Goal: Transaction & Acquisition: Purchase product/service

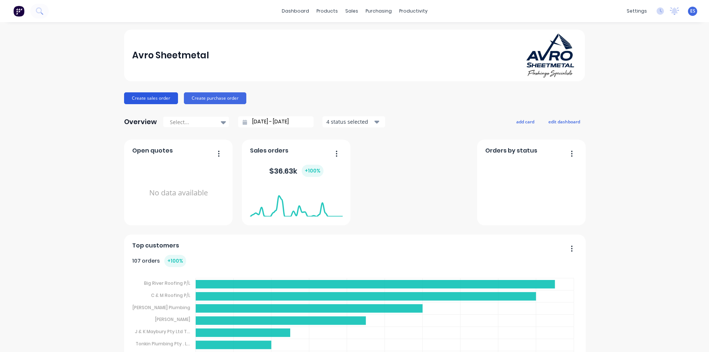
click at [140, 100] on button "Create sales order" at bounding box center [151, 98] width 54 height 12
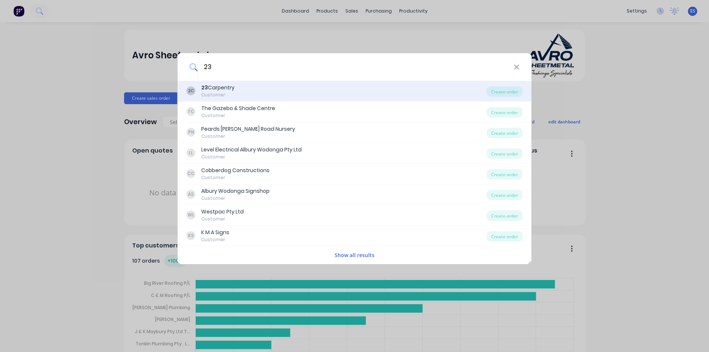
type input "23"
click at [241, 95] on div "2C 23 Carpentry Customer" at bounding box center [337, 91] width 300 height 14
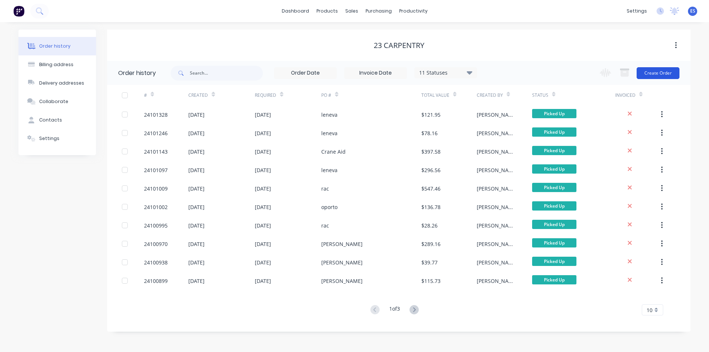
click at [666, 71] on button "Create Order" at bounding box center [658, 73] width 43 height 12
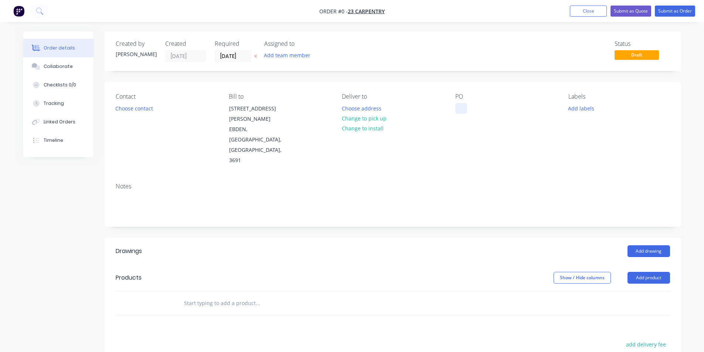
click at [457, 111] on div at bounding box center [461, 108] width 12 height 11
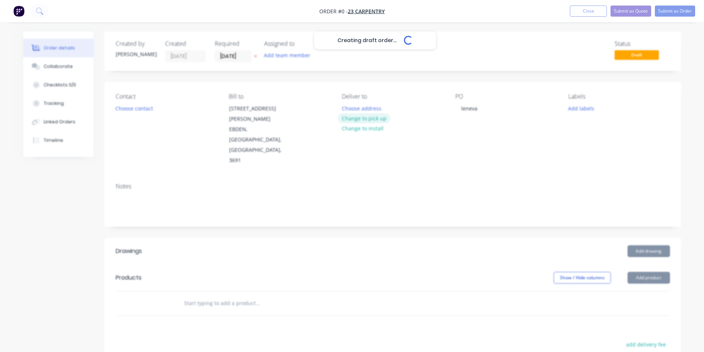
click at [364, 120] on div "Creating draft order... Loading... Order details Collaborate Checklists 0/0 Tra…" at bounding box center [352, 267] width 673 height 473
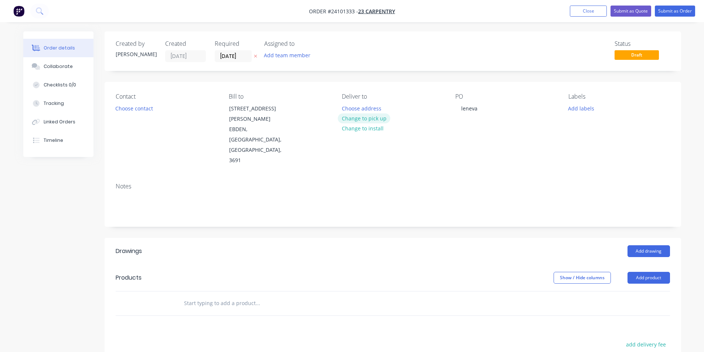
click at [367, 116] on button "Change to pick up" at bounding box center [364, 118] width 52 height 10
click at [647, 245] on button "Add drawing" at bounding box center [648, 251] width 42 height 12
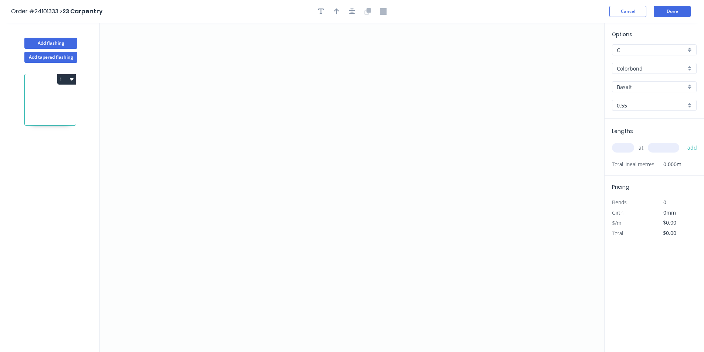
click at [647, 71] on input "Colorbond" at bounding box center [651, 69] width 69 height 8
click at [645, 108] on div "Galvanised" at bounding box center [654, 108] width 84 height 13
type input "Galvanised"
click at [648, 106] on input "0.55" at bounding box center [651, 106] width 69 height 8
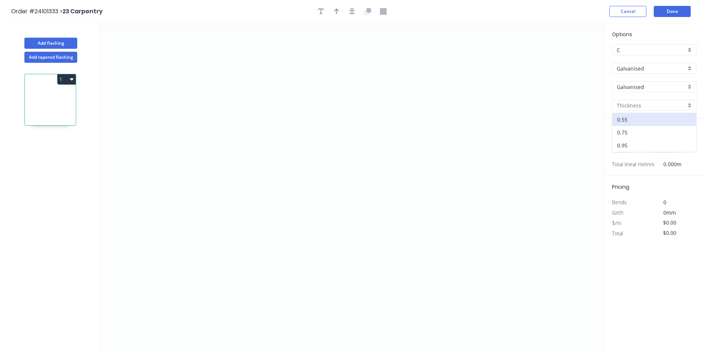
click at [640, 133] on div "0.75" at bounding box center [654, 132] width 84 height 13
type input "0.75"
click at [398, 92] on icon "0" at bounding box center [352, 187] width 504 height 329
click at [279, 174] on icon "0" at bounding box center [352, 187] width 504 height 329
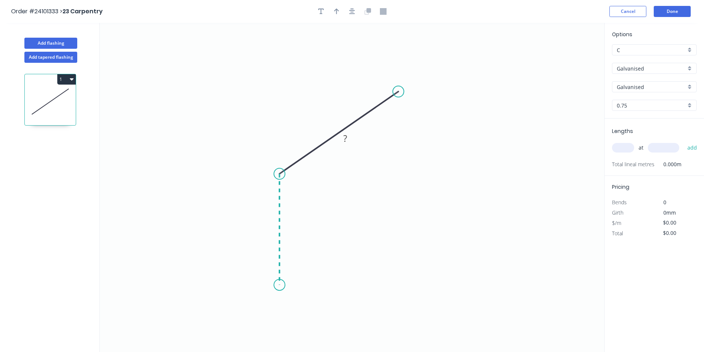
click at [278, 285] on icon "0 ?" at bounding box center [352, 187] width 504 height 329
click at [278, 285] on circle at bounding box center [279, 284] width 11 height 11
click at [266, 222] on tspan "?" at bounding box center [268, 226] width 4 height 12
click at [330, 122] on rect at bounding box center [332, 121] width 15 height 10
type input "$12.05"
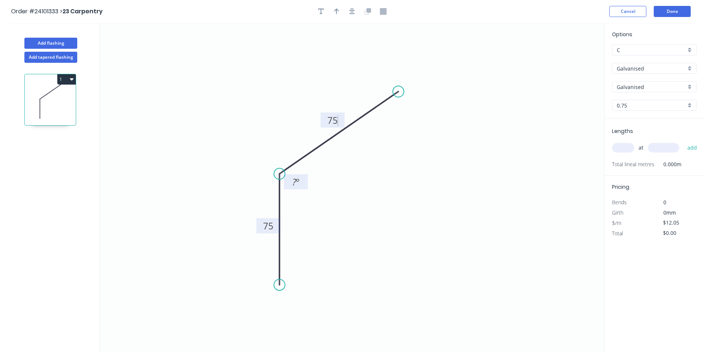
click at [296, 180] on tspan "?" at bounding box center [294, 182] width 4 height 12
click at [621, 145] on input "text" at bounding box center [623, 148] width 22 height 10
type input "1"
click at [680, 148] on div "1 at add" at bounding box center [655, 148] width 86 height 13
click at [676, 148] on input "text" at bounding box center [663, 148] width 31 height 10
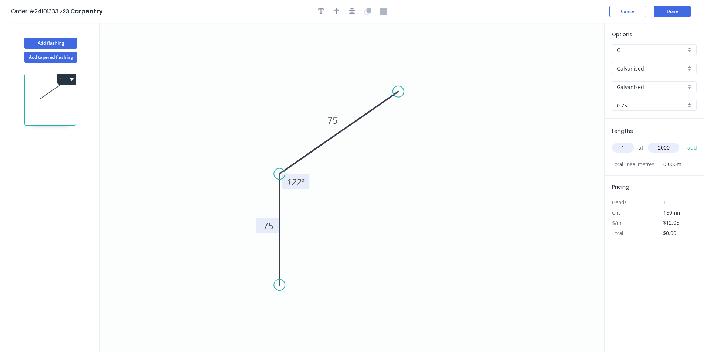
type input "2000"
click at [684, 142] on button "add" at bounding box center [692, 148] width 17 height 13
type input "$24.10"
click at [678, 14] on button "Done" at bounding box center [672, 11] width 37 height 11
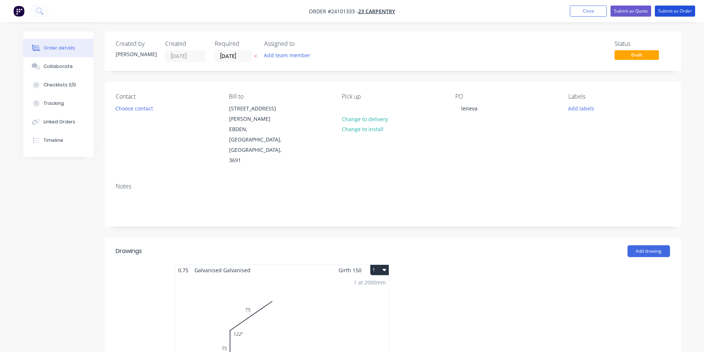
click at [678, 14] on button "Submit as Order" at bounding box center [675, 11] width 40 height 11
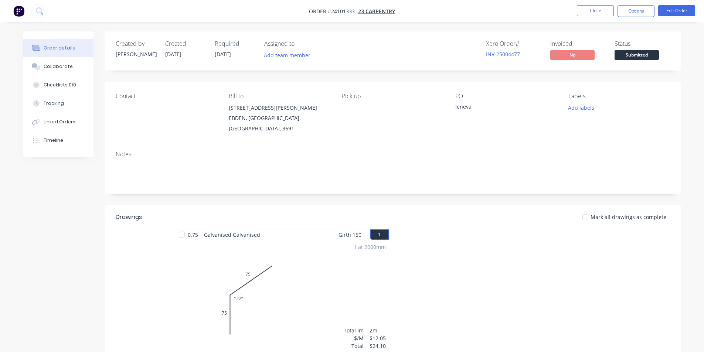
click at [19, 7] on img "button" at bounding box center [18, 11] width 11 height 11
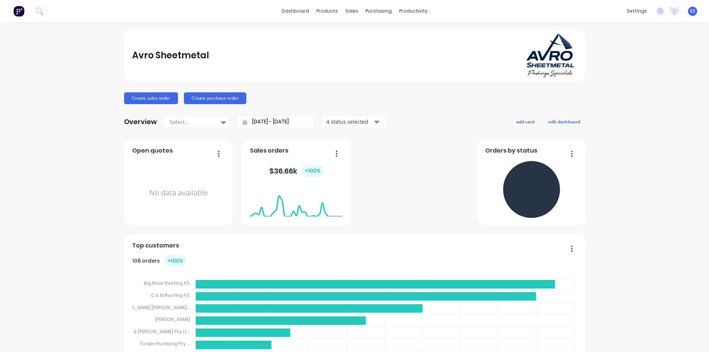
click at [22, 14] on img at bounding box center [18, 11] width 11 height 11
click at [163, 103] on button "Create sales order" at bounding box center [151, 98] width 54 height 12
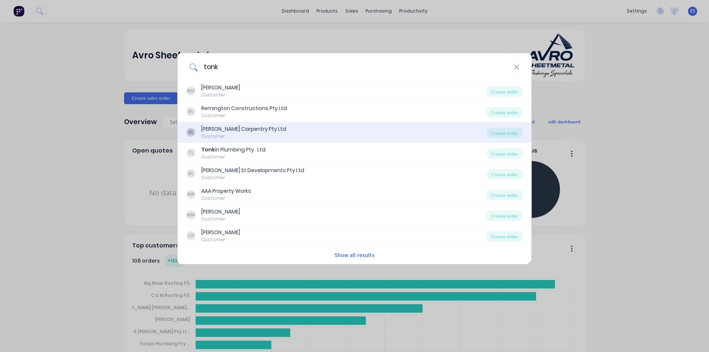
type input "tonki"
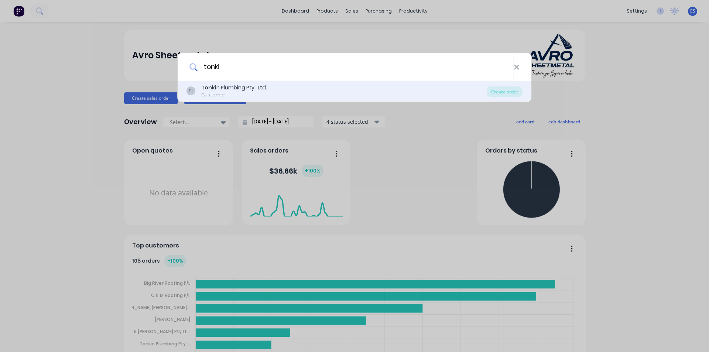
click at [235, 88] on div "Tonki n Plumbing Pty . Ltd." at bounding box center [234, 88] width 66 height 8
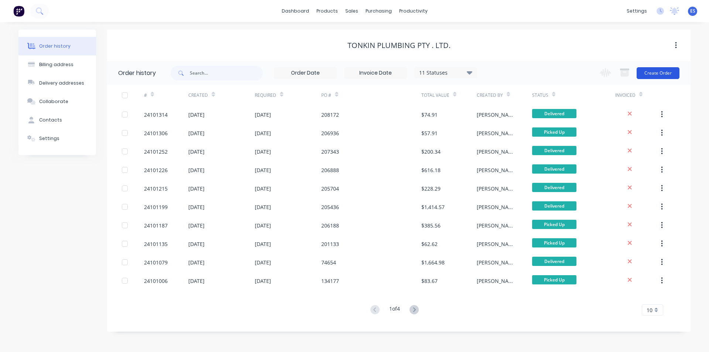
click at [668, 69] on button "Create Order" at bounding box center [658, 73] width 43 height 12
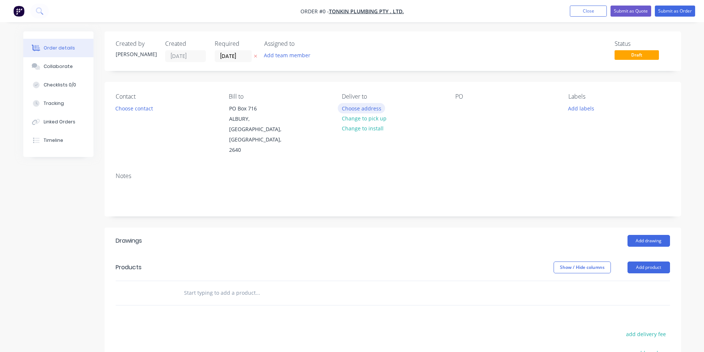
click at [368, 110] on button "Choose address" at bounding box center [361, 108] width 47 height 10
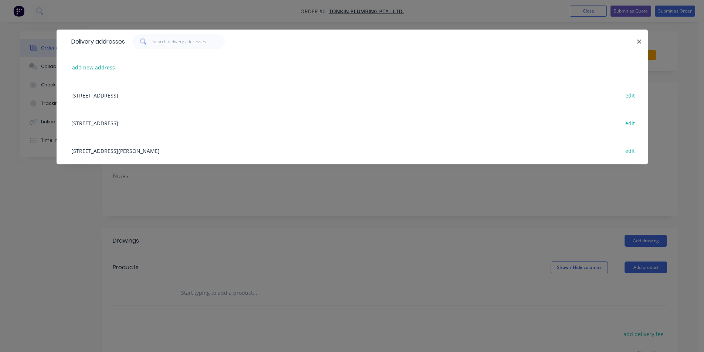
click at [165, 155] on div "[STREET_ADDRESS][PERSON_NAME] edit" at bounding box center [352, 151] width 569 height 28
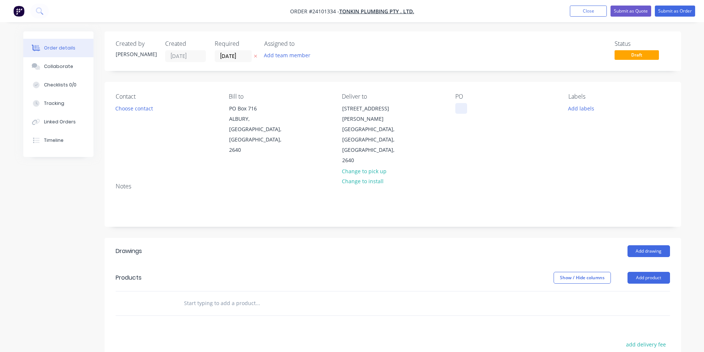
click at [461, 112] on div at bounding box center [461, 108] width 12 height 11
click at [640, 245] on button "Add drawing" at bounding box center [648, 251] width 42 height 12
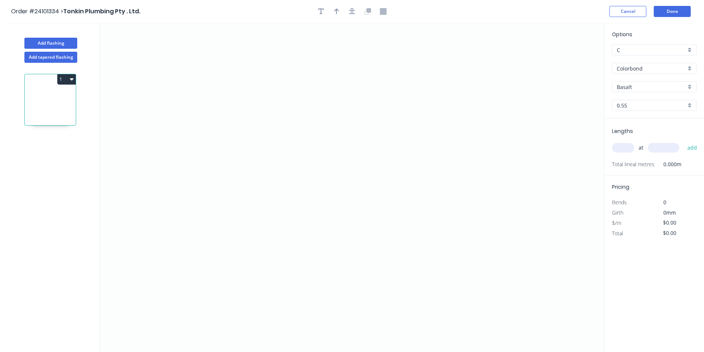
click at [635, 89] on input "Basalt" at bounding box center [651, 87] width 69 height 8
click at [635, 115] on div "Night Sky" at bounding box center [654, 114] width 84 height 13
type input "Night Sky"
click at [264, 193] on icon "0" at bounding box center [352, 187] width 504 height 329
click at [286, 192] on icon "0" at bounding box center [352, 187] width 504 height 329
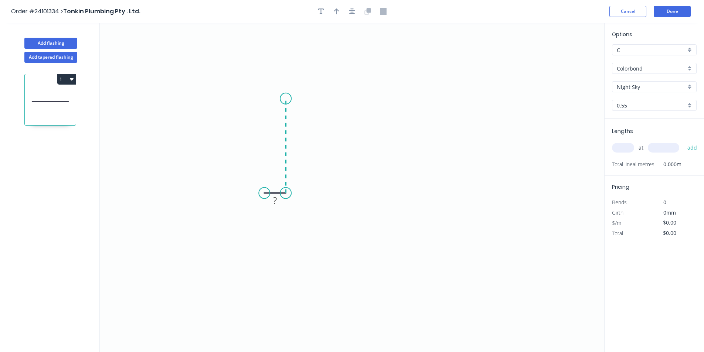
click at [292, 99] on icon "0 ?" at bounding box center [352, 187] width 504 height 329
click at [407, 97] on icon "0 ? ?" at bounding box center [352, 187] width 504 height 329
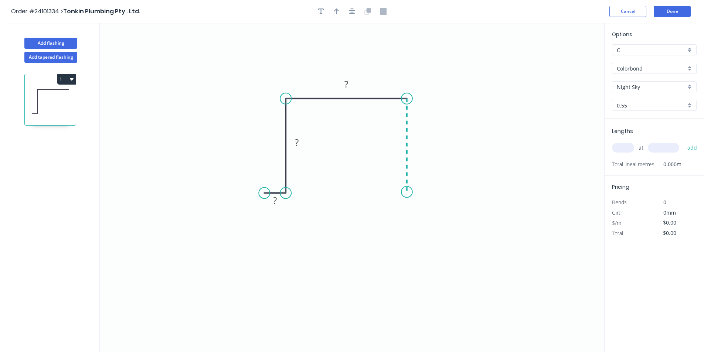
click at [406, 192] on icon "0 ? ? ?" at bounding box center [352, 187] width 504 height 329
click at [430, 193] on icon "0 ? ? ? ?" at bounding box center [352, 187] width 504 height 329
click at [422, 200] on rect at bounding box center [418, 200] width 15 height 10
click at [274, 197] on tspan "?" at bounding box center [275, 200] width 4 height 12
click at [301, 140] on rect at bounding box center [296, 143] width 15 height 10
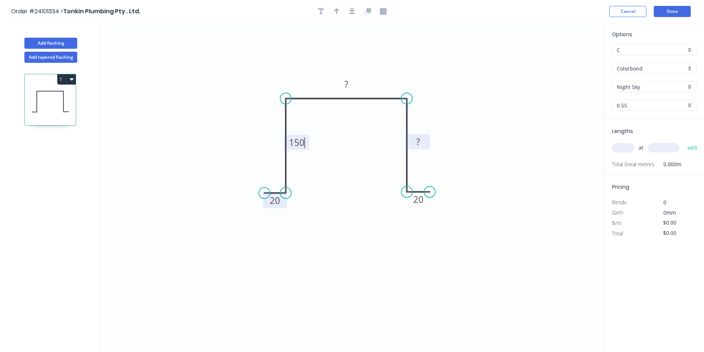
click at [422, 146] on rect at bounding box center [418, 142] width 15 height 10
click at [348, 90] on rect at bounding box center [346, 83] width 24 height 15
click at [349, 84] on rect at bounding box center [346, 84] width 15 height 10
click at [626, 147] on input "text" at bounding box center [623, 148] width 22 height 10
type input "$20.91"
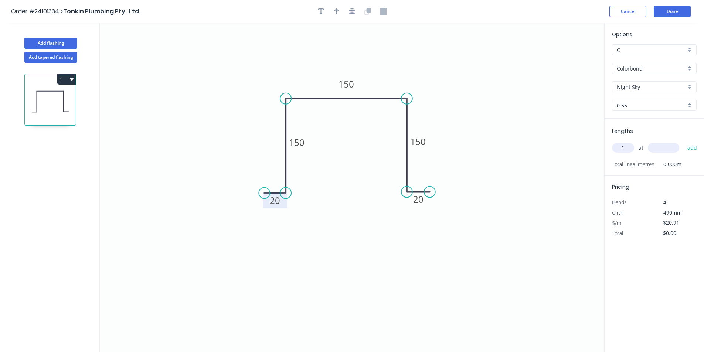
type input "1"
click at [663, 146] on input "text" at bounding box center [663, 148] width 31 height 10
type input "3000"
click at [684, 142] on button "add" at bounding box center [692, 148] width 17 height 13
type input "$62.73"
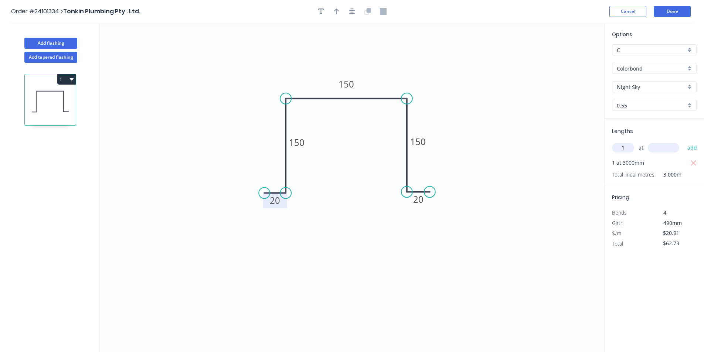
type input "1"
click at [663, 146] on input "text" at bounding box center [663, 148] width 31 height 10
type input "4000"
click at [684, 142] on button "add" at bounding box center [692, 148] width 17 height 13
type input "$146.37"
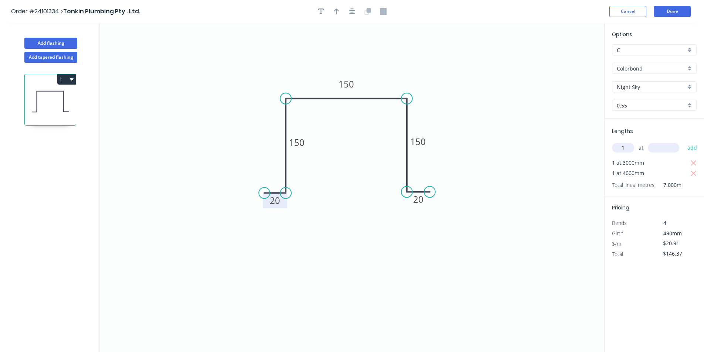
type input "1"
click at [663, 146] on input "text" at bounding box center [663, 148] width 31 height 10
type input "1200"
click at [684, 142] on button "add" at bounding box center [692, 148] width 17 height 13
type input "$171.46"
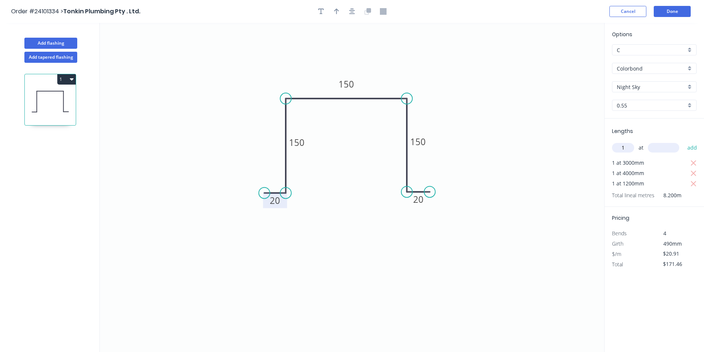
type input "1"
click at [663, 146] on input "text" at bounding box center [663, 148] width 31 height 10
type input "1000"
click at [684, 142] on button "add" at bounding box center [692, 148] width 17 height 13
type input "$192.37"
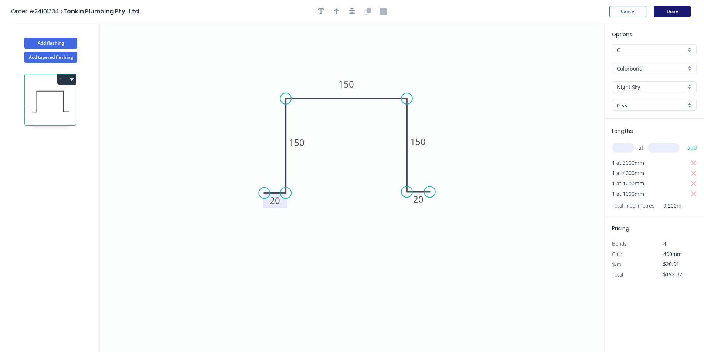
click at [662, 13] on button "Done" at bounding box center [672, 11] width 37 height 11
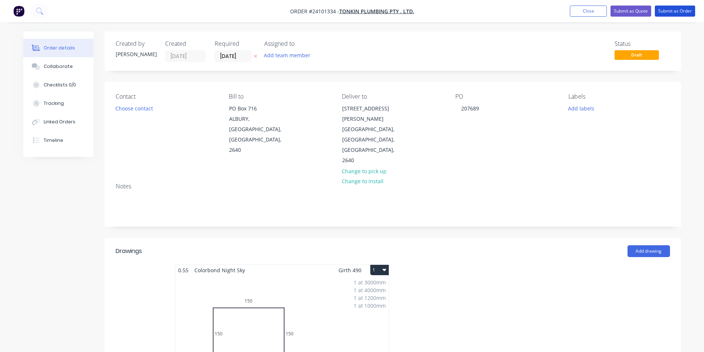
click at [662, 13] on button "Submit as Order" at bounding box center [675, 11] width 40 height 11
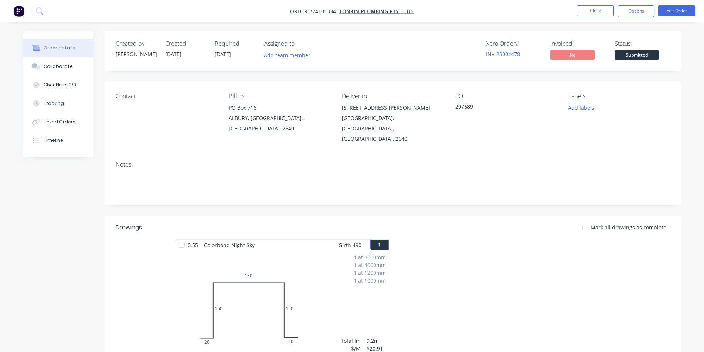
click at [16, 17] on nav "Order #24101334 - Tonkin Plumbing Pty . Ltd. Close Options Edit Order" at bounding box center [352, 11] width 704 height 22
click at [17, 13] on img "button" at bounding box center [18, 11] width 11 height 11
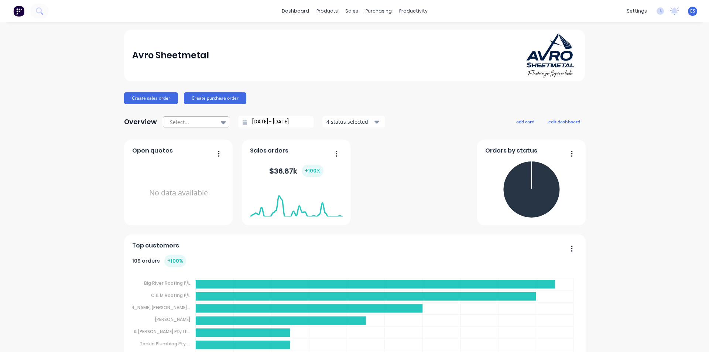
click at [177, 119] on div at bounding box center [192, 122] width 47 height 9
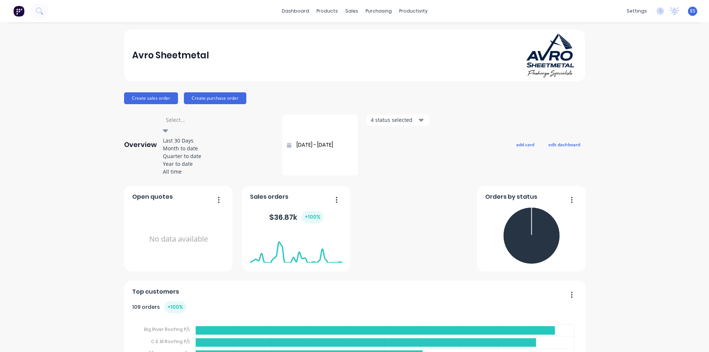
click at [188, 141] on div "Last 30 Days" at bounding box center [218, 141] width 111 height 8
type input "[DATE] - [DATE]"
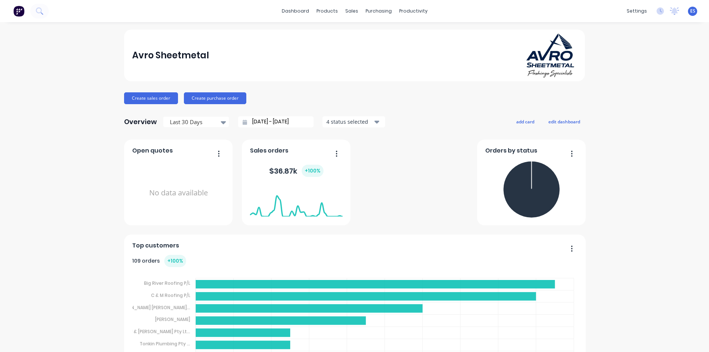
scroll to position [37, 0]
